Goal: Find specific fact

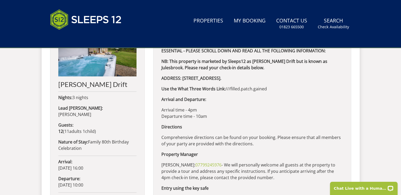
drag, startPoint x: 201, startPoint y: 164, endPoint x: 230, endPoint y: 165, distance: 29.2
click at [230, 165] on p "[PERSON_NAME]: 07799245976 - We will personally welcome all guests at the prope…" at bounding box center [251, 171] width 181 height 19
drag, startPoint x: 230, startPoint y: 165, endPoint x: 164, endPoint y: 167, distance: 65.4
click at [164, 167] on p "[PERSON_NAME]: 07799245976 - We will personally welcome all guests at the prope…" at bounding box center [251, 171] width 181 height 19
drag, startPoint x: 161, startPoint y: 165, endPoint x: 231, endPoint y: 162, distance: 70.0
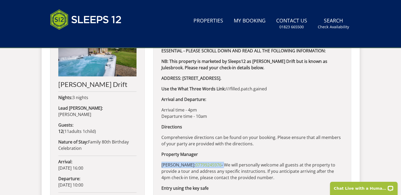
click at [231, 162] on p "[PERSON_NAME]: 07799245976 - We will personally welcome all guests at the prope…" at bounding box center [251, 171] width 181 height 19
copy p "[PERSON_NAME]: 07799245976 -"
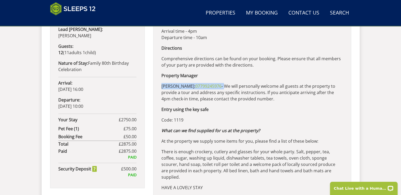
scroll to position [303, 0]
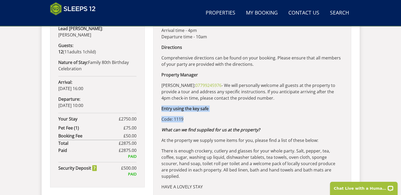
drag, startPoint x: 161, startPoint y: 108, endPoint x: 195, endPoint y: 119, distance: 35.4
click at [195, 119] on div "ESSENTIAL - PLEASE SCROLL DOWN AND READ ALL THE FOLLOWING INFORMATION: NB: This…" at bounding box center [252, 80] width 198 height 240
copy div "Entry using the key safe Code: 1119"
